Goal: Find specific page/section: Find specific page/section

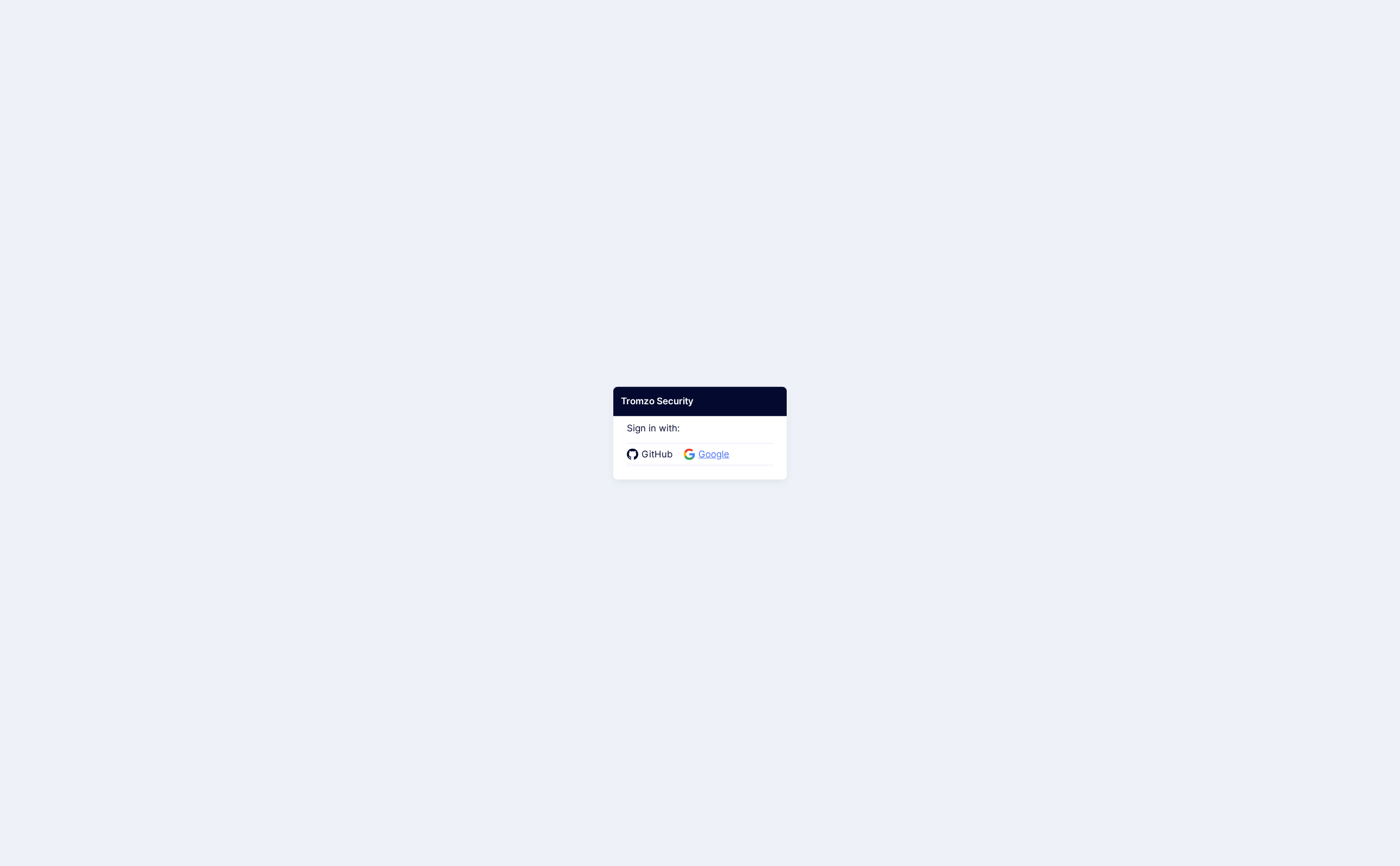
click at [711, 453] on span "Google" at bounding box center [714, 455] width 37 height 14
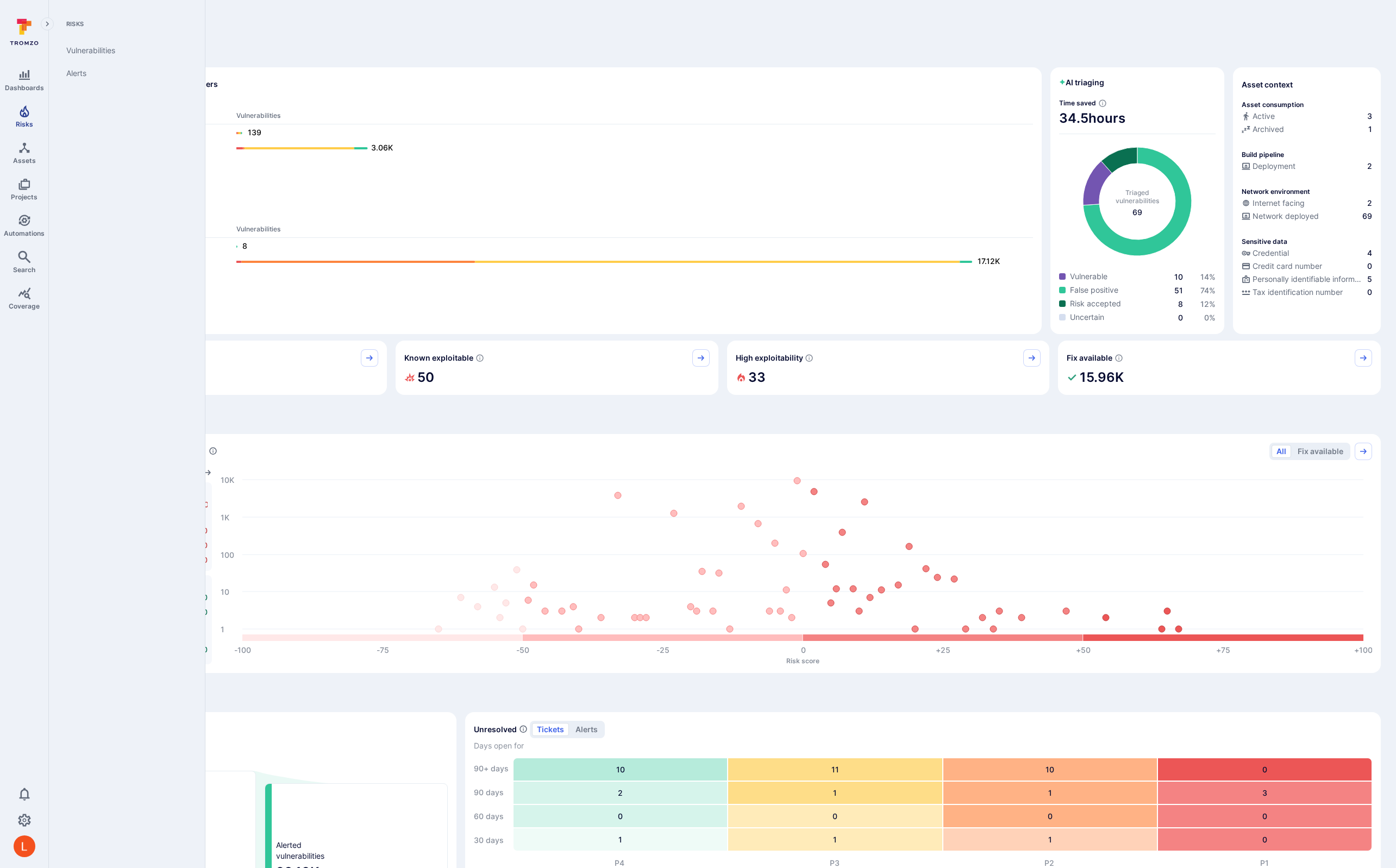
click at [25, 116] on icon "Risks" at bounding box center [24, 111] width 9 height 12
